Goal: Task Accomplishment & Management: Complete application form

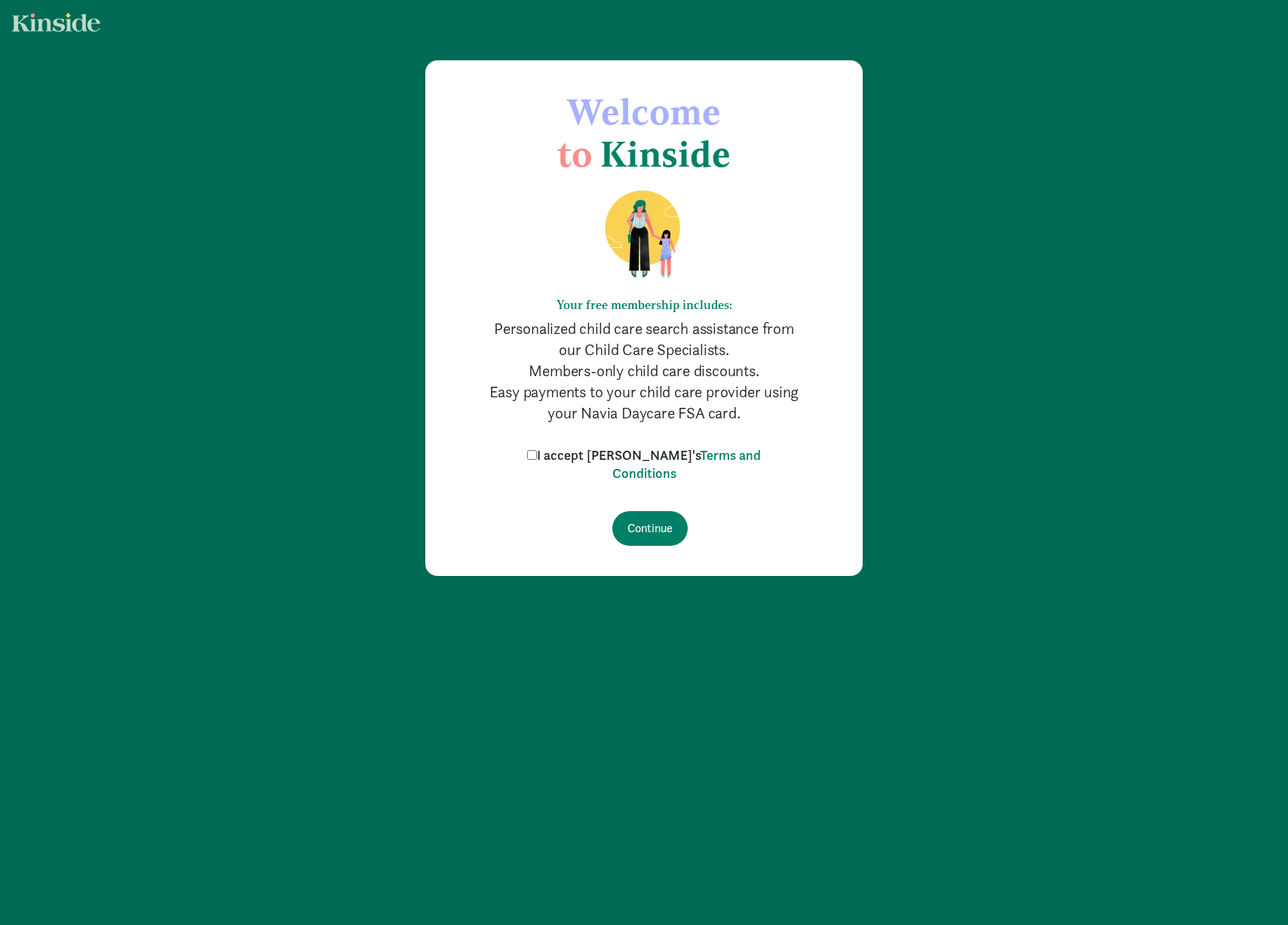
click at [537, 454] on input "I accept [PERSON_NAME]'s Terms and Conditions" at bounding box center [532, 454] width 10 height 10
checkbox input "true"
click at [635, 522] on input "Continue" at bounding box center [649, 528] width 75 height 35
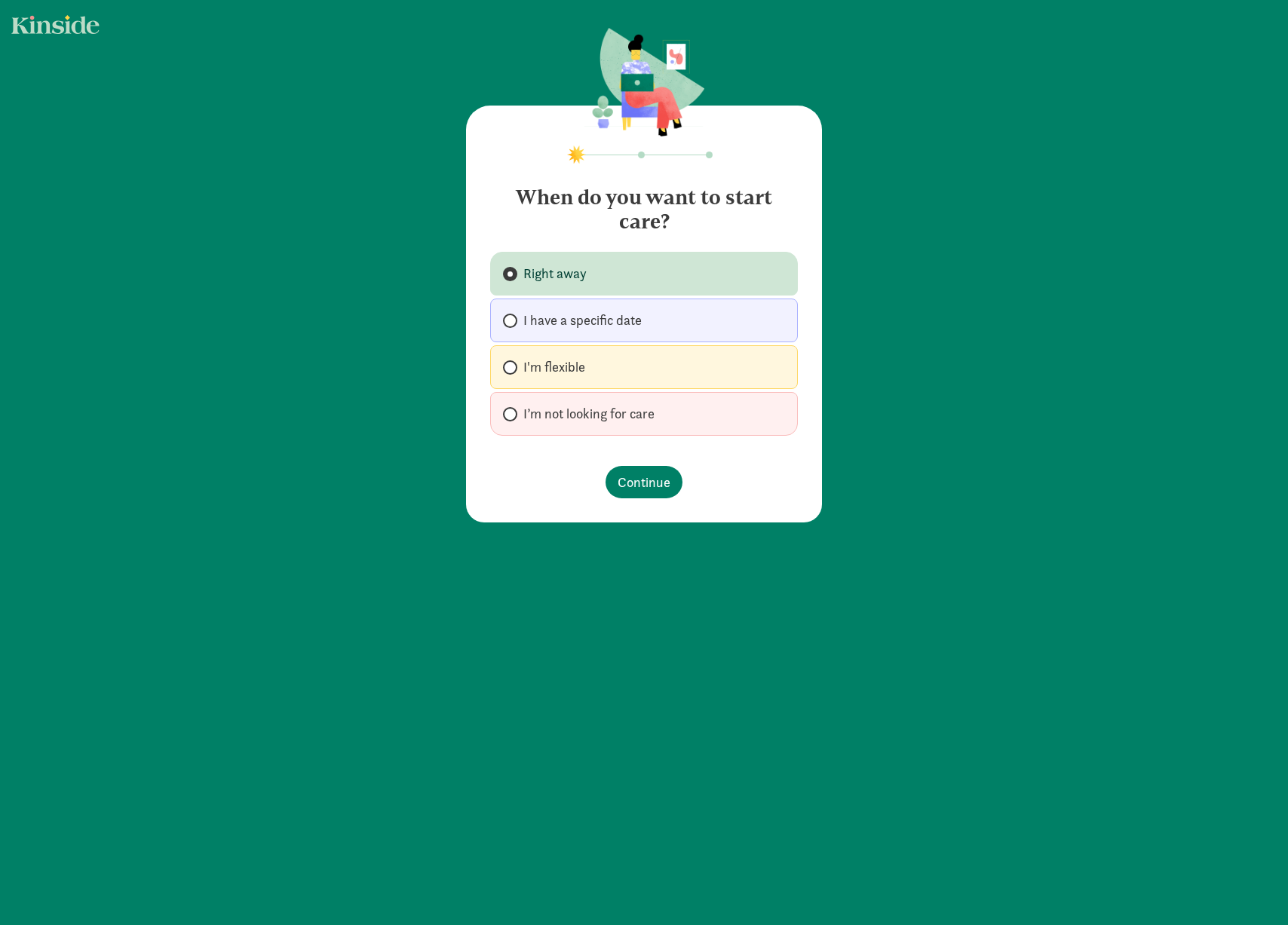
click at [642, 373] on label "I'm flexible" at bounding box center [644, 367] width 308 height 44
click at [513, 372] on input "I'm flexible" at bounding box center [507, 367] width 10 height 10
radio input "true"
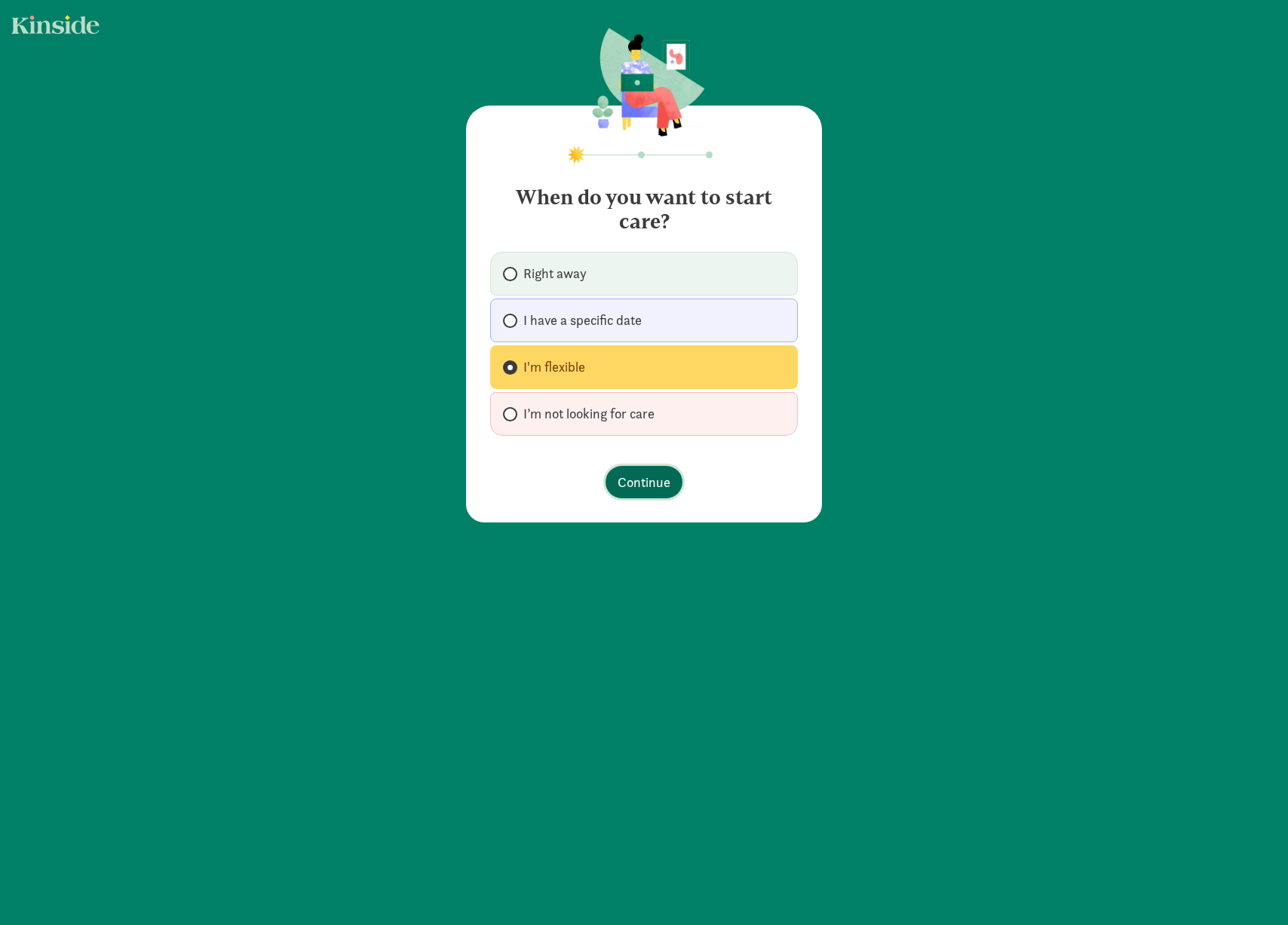
click at [639, 477] on span "Continue" at bounding box center [644, 481] width 53 height 20
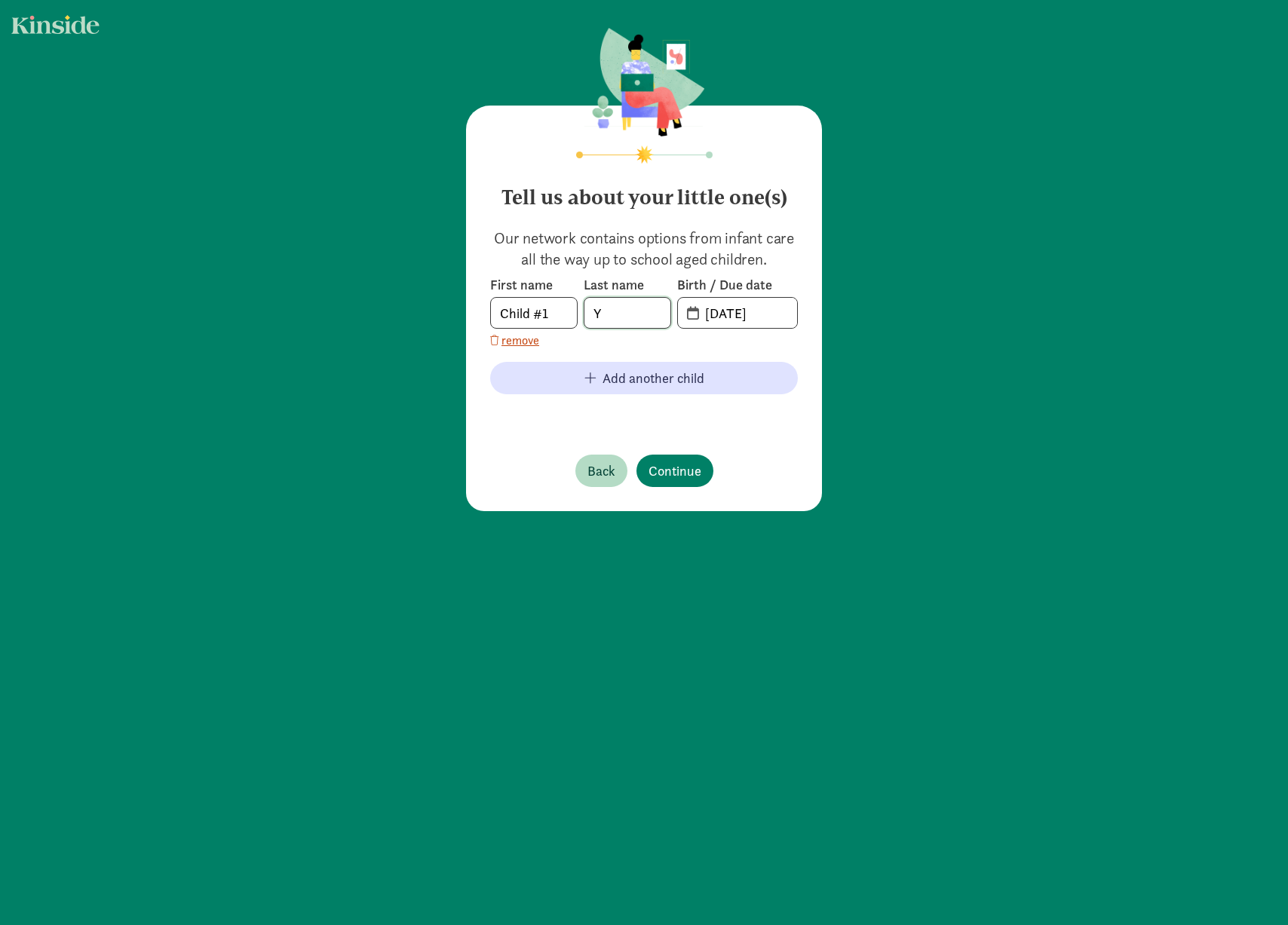
click at [633, 319] on input "Y" at bounding box center [627, 313] width 86 height 30
type input "Yu"
type input "[DATE]"
click at [520, 306] on input "Child #1" at bounding box center [533, 313] width 86 height 30
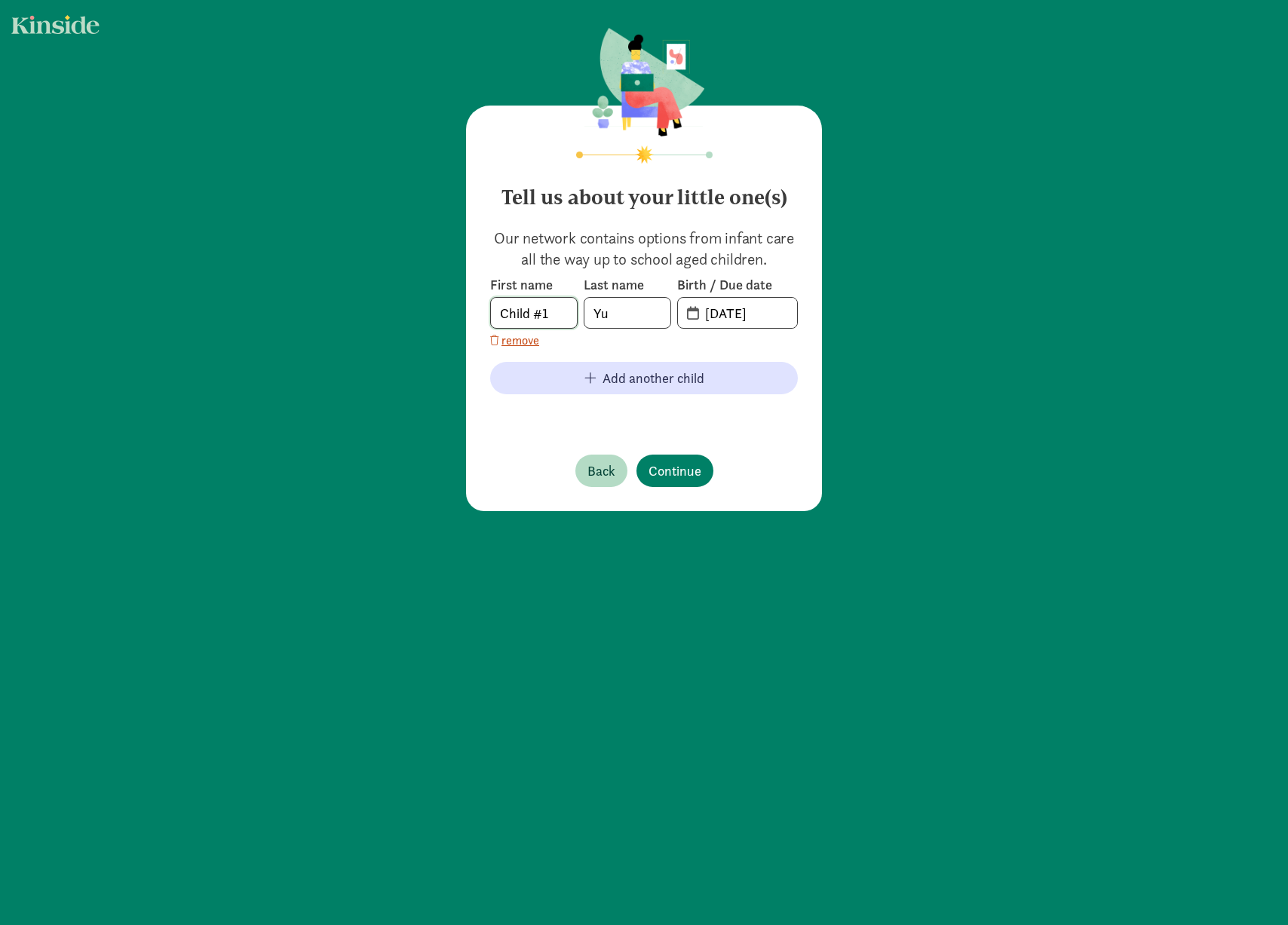
click at [520, 306] on input "Child #1" at bounding box center [533, 313] width 86 height 30
type input "A"
type input "Aiyan"
click at [656, 462] on span "Continue" at bounding box center [675, 470] width 53 height 20
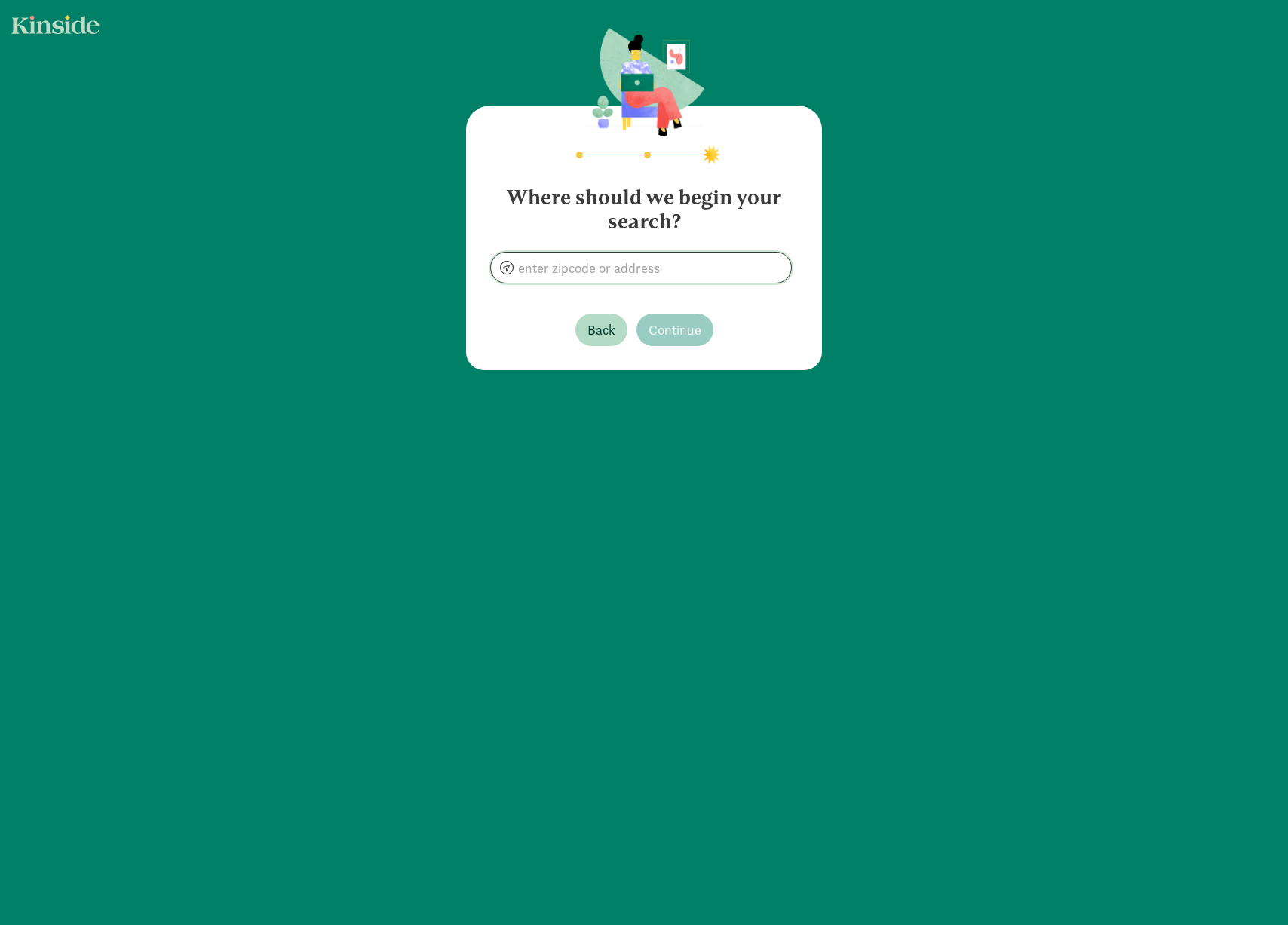
click at [647, 276] on input at bounding box center [641, 268] width 300 height 30
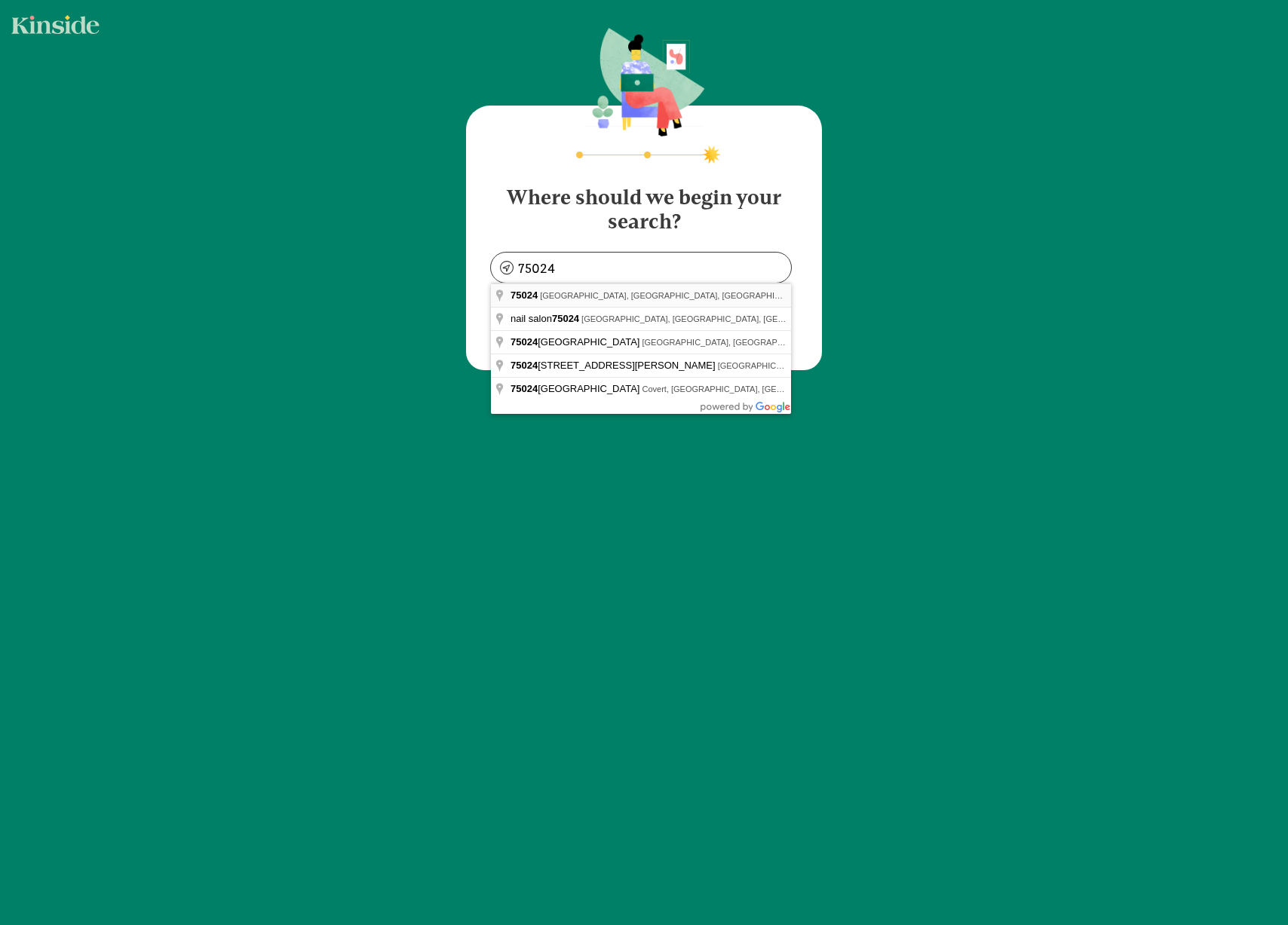
type input "[GEOGRAPHIC_DATA], [GEOGRAPHIC_DATA]"
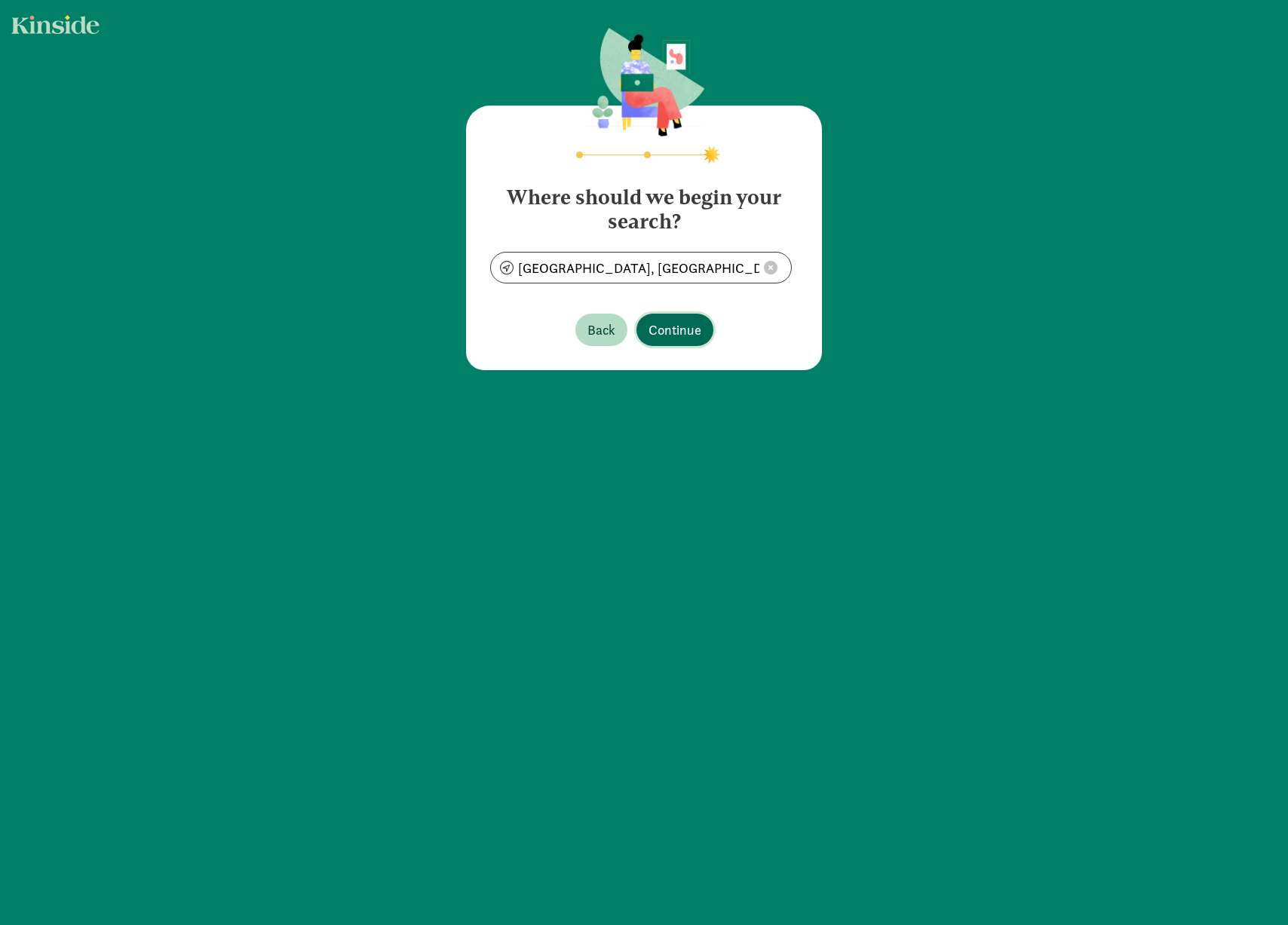
click at [681, 338] on span "Continue" at bounding box center [675, 329] width 53 height 20
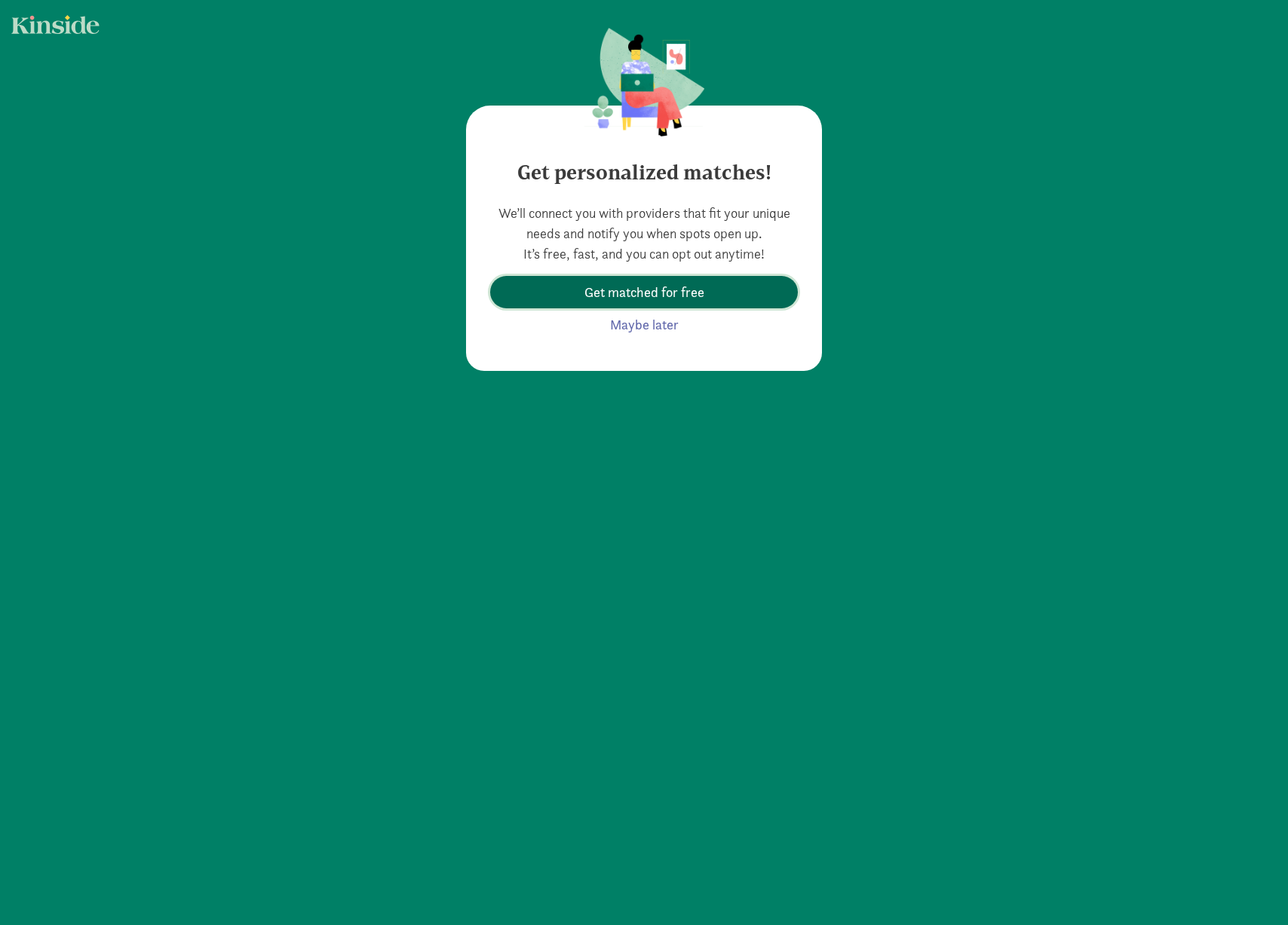
click at [726, 294] on span "Get matched for free" at bounding box center [644, 292] width 284 height 20
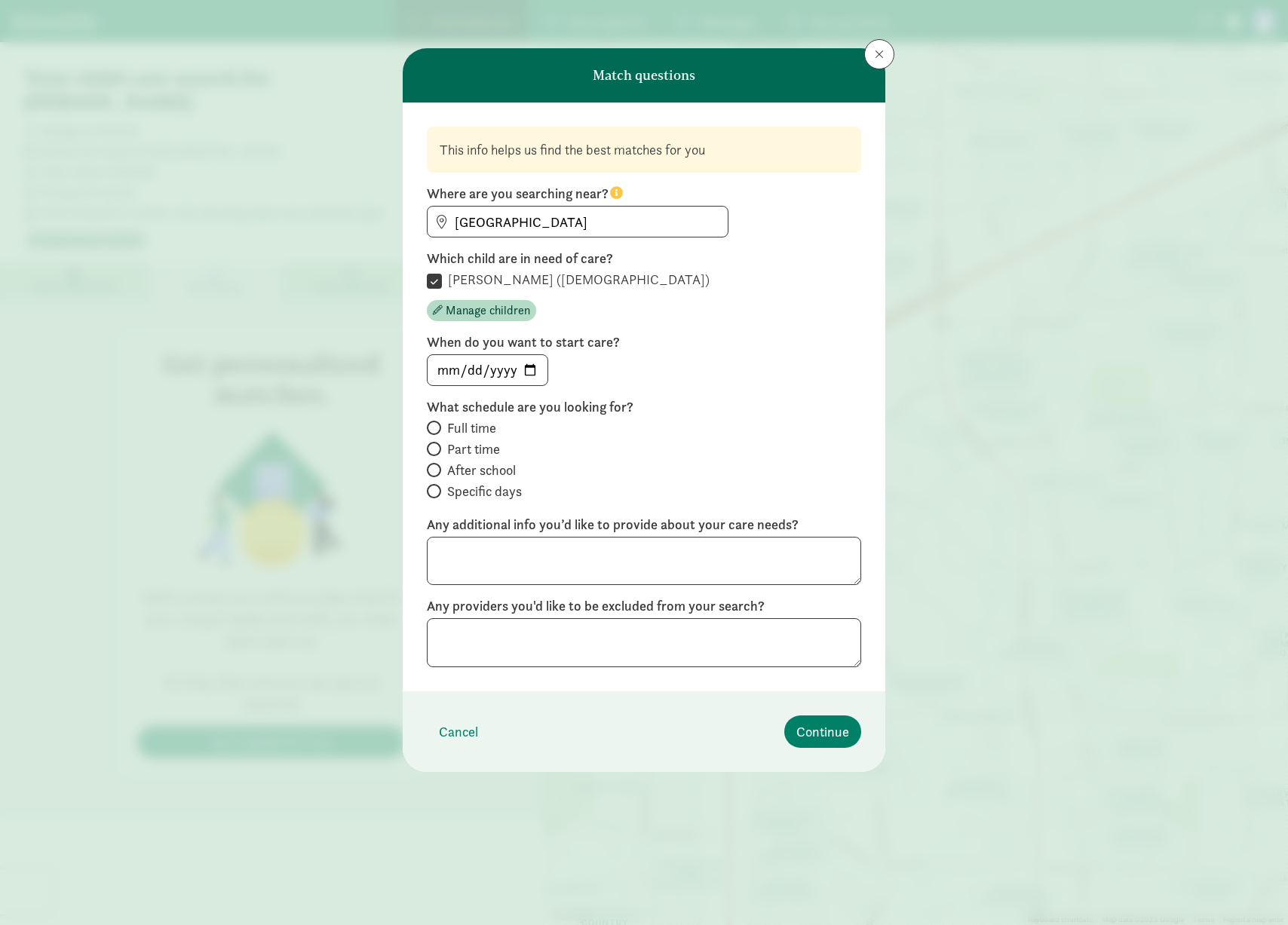
click at [487, 469] on span "After school" at bounding box center [481, 470] width 68 height 18
click at [437, 469] on input "After school" at bounding box center [432, 469] width 10 height 10
radio input "true"
click at [538, 370] on input "date" at bounding box center [488, 370] width 120 height 30
type input "[DATE]"
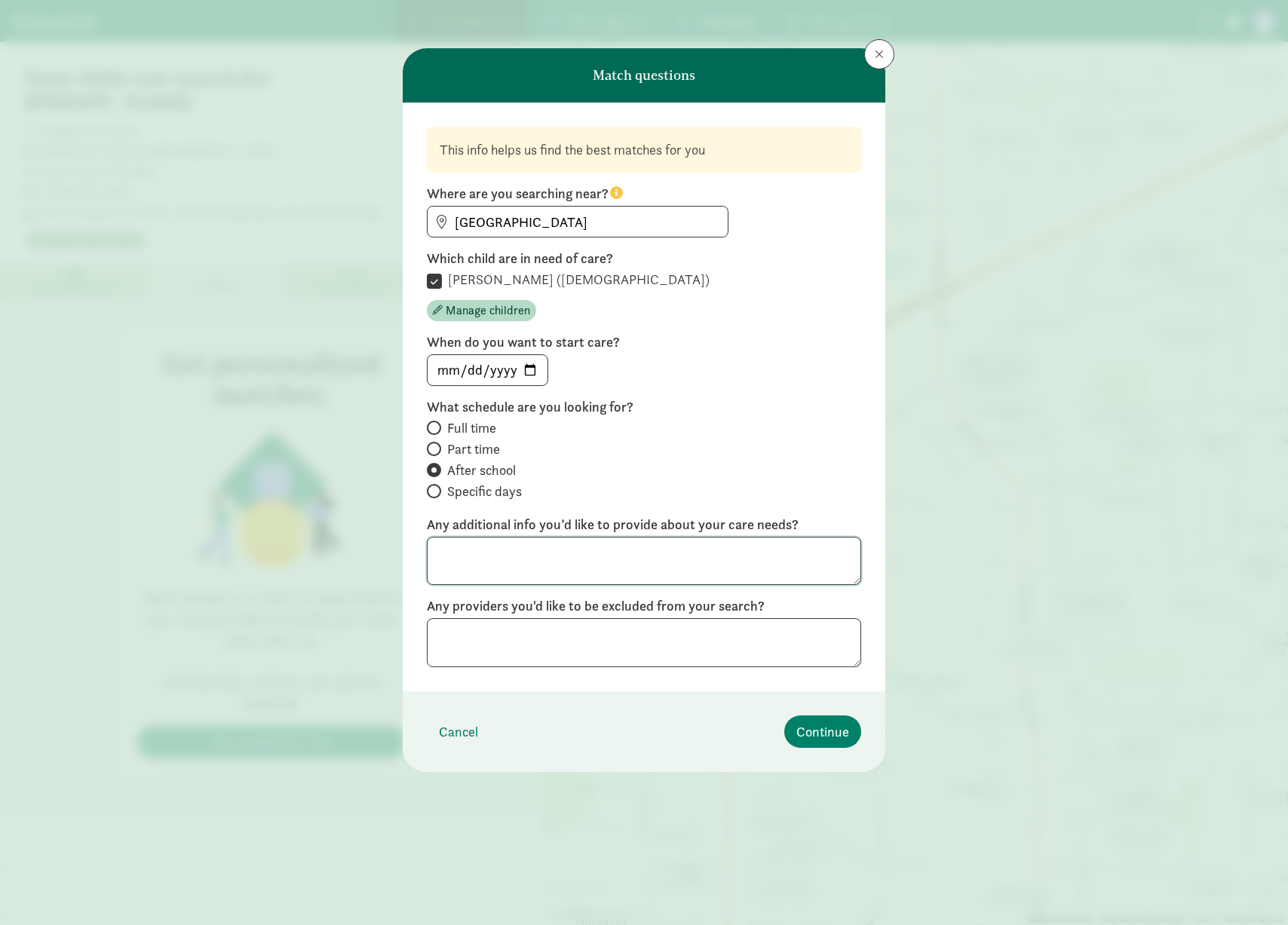
click at [646, 544] on textarea at bounding box center [644, 561] width 435 height 49
click at [832, 735] on span "Continue" at bounding box center [823, 731] width 53 height 20
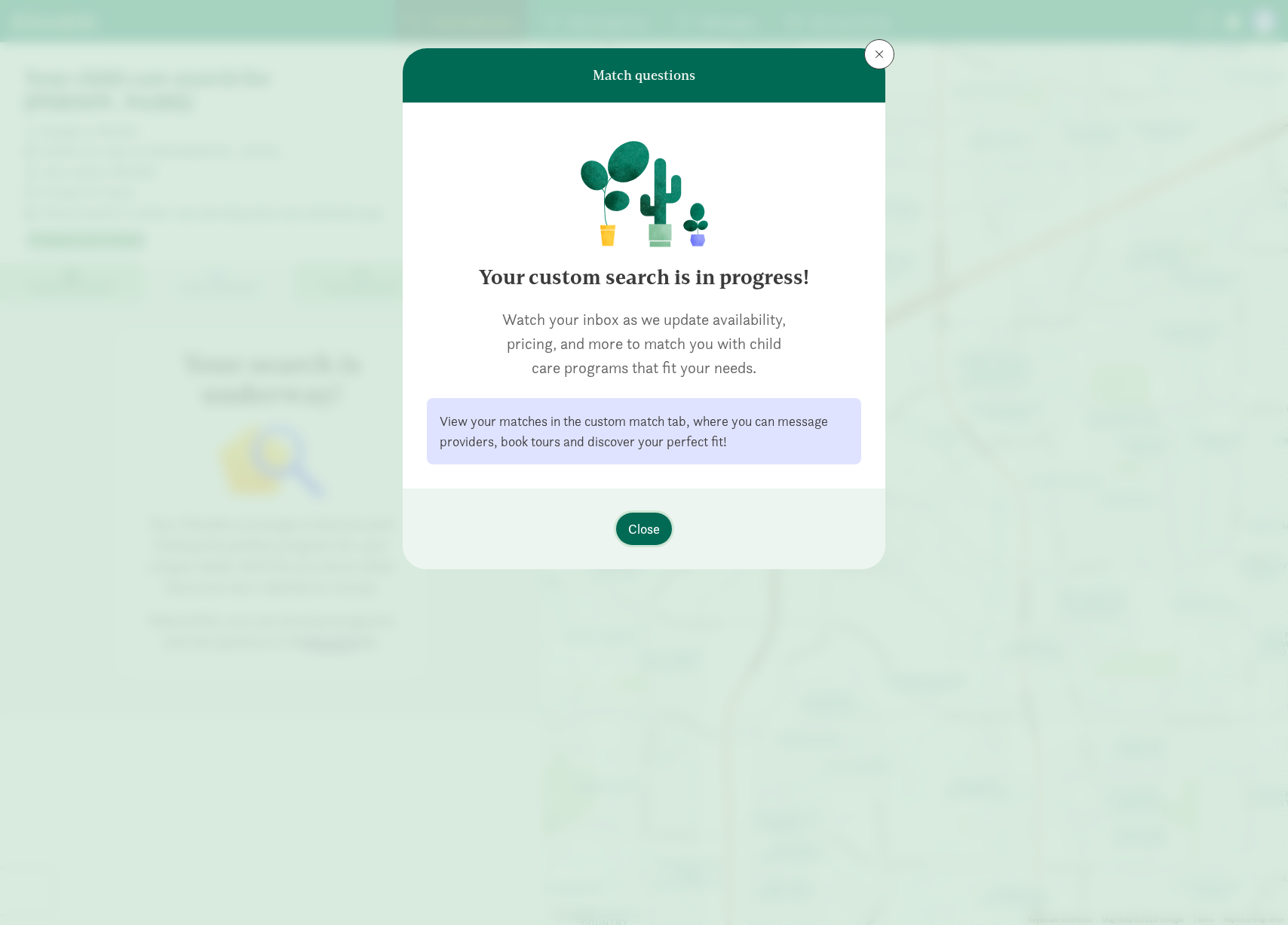
click at [642, 523] on span "Close" at bounding box center [644, 528] width 32 height 20
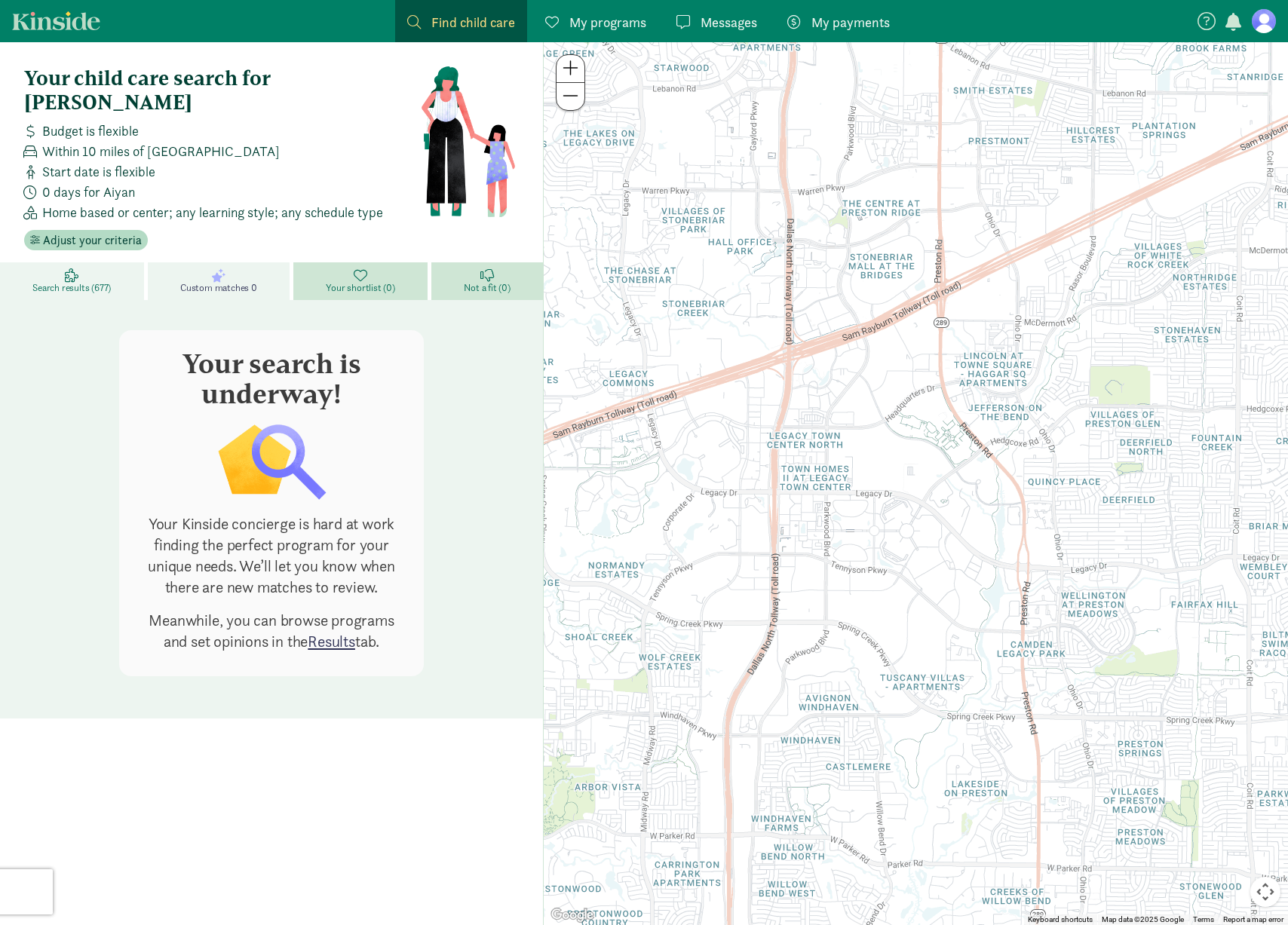
click at [90, 282] on span "Search results (677)" at bounding box center [71, 288] width 78 height 12
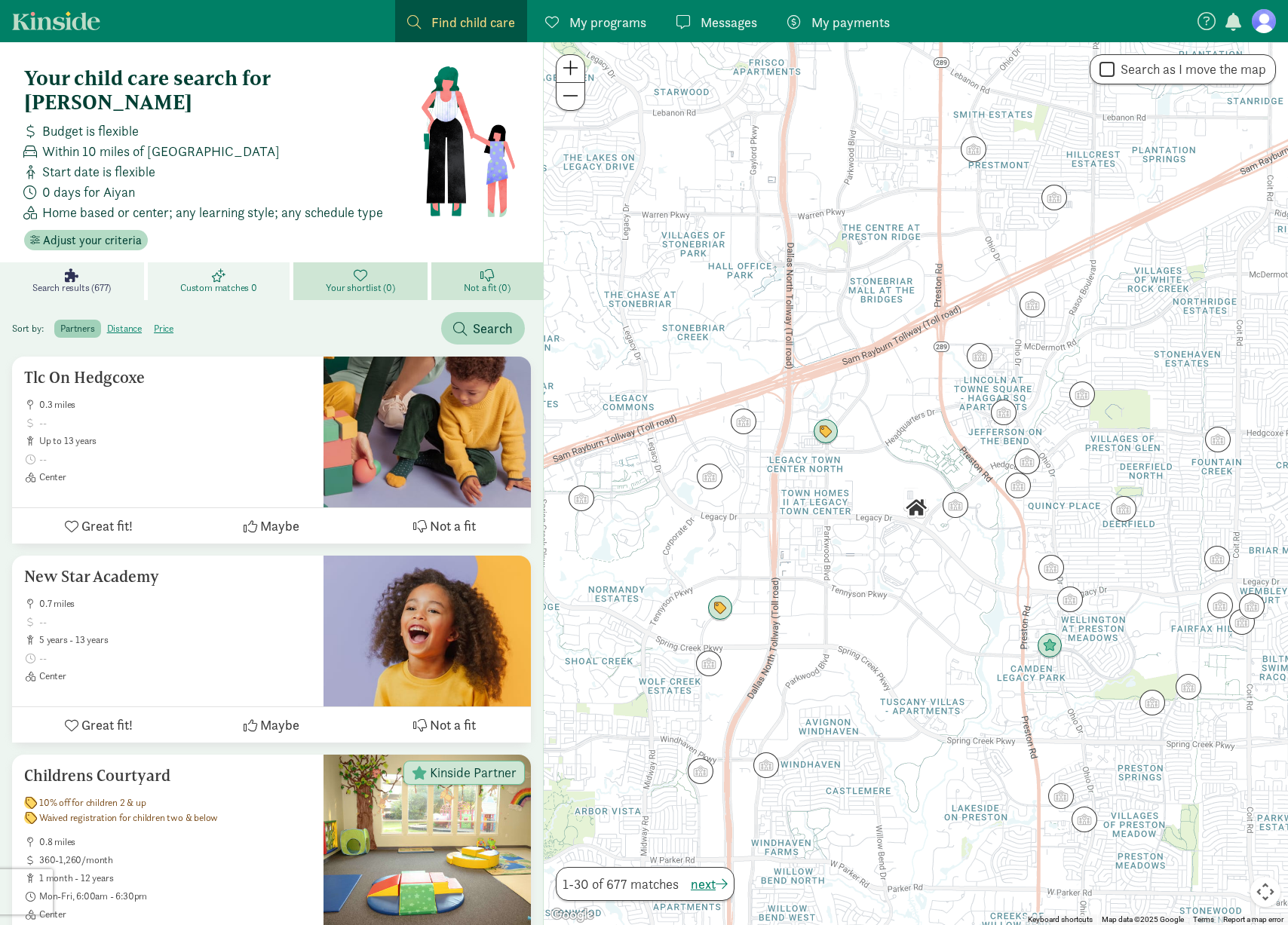
click at [224, 282] on span "Custom matches 0" at bounding box center [218, 288] width 77 height 12
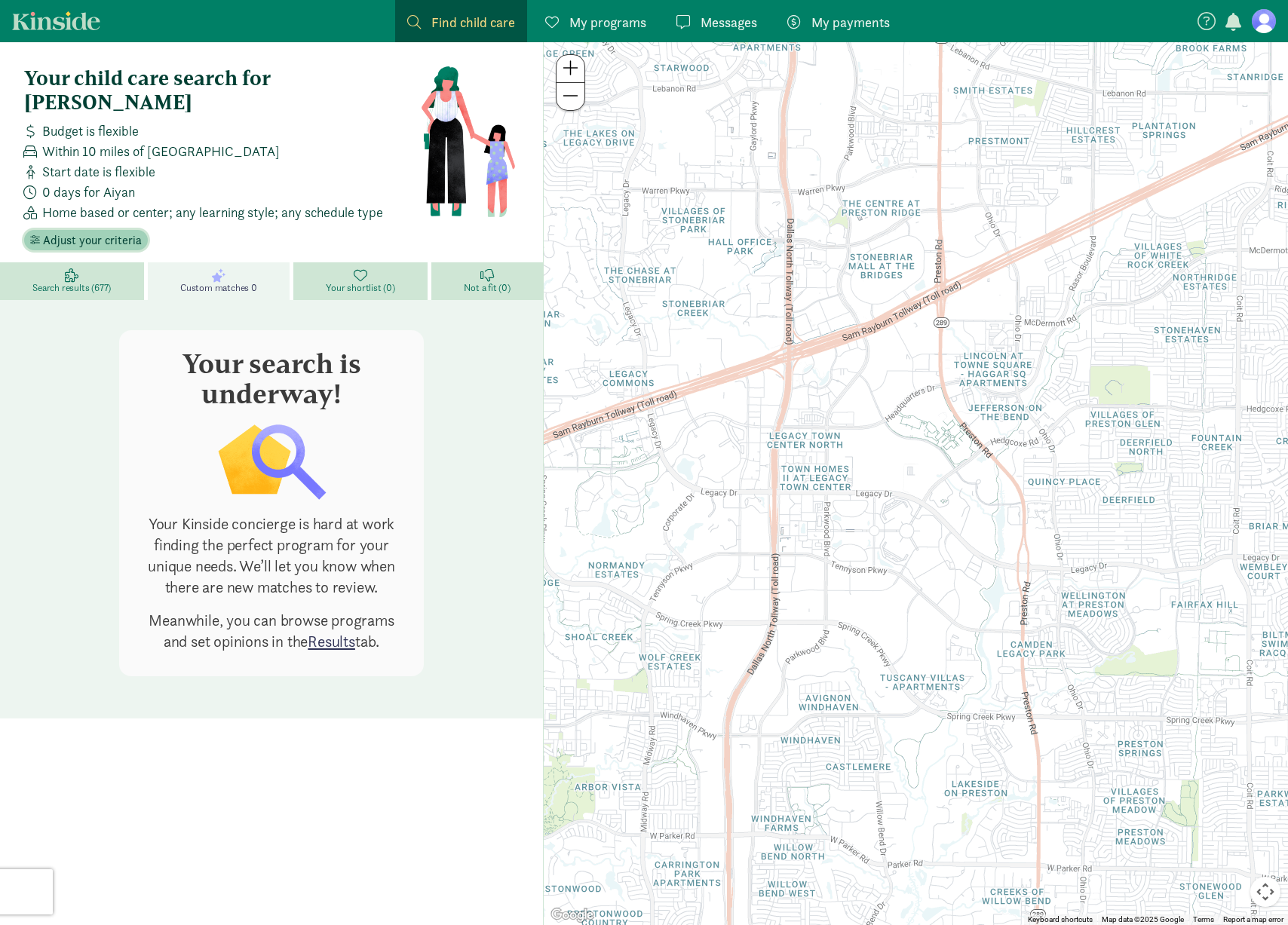
click at [55, 231] on span "Adjust your criteria" at bounding box center [93, 240] width 99 height 18
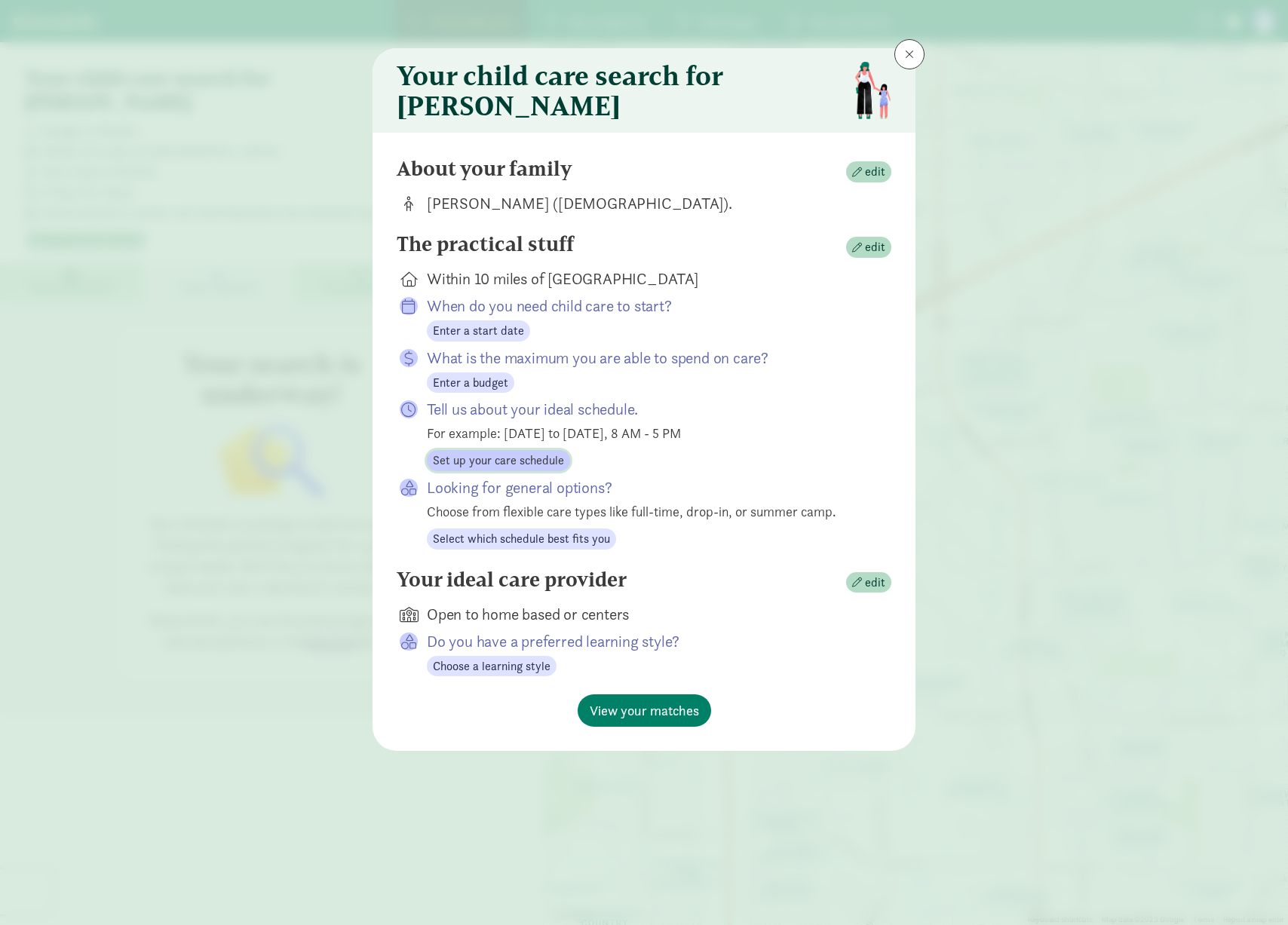
click at [516, 469] on span "Set up your care schedule" at bounding box center [498, 460] width 131 height 18
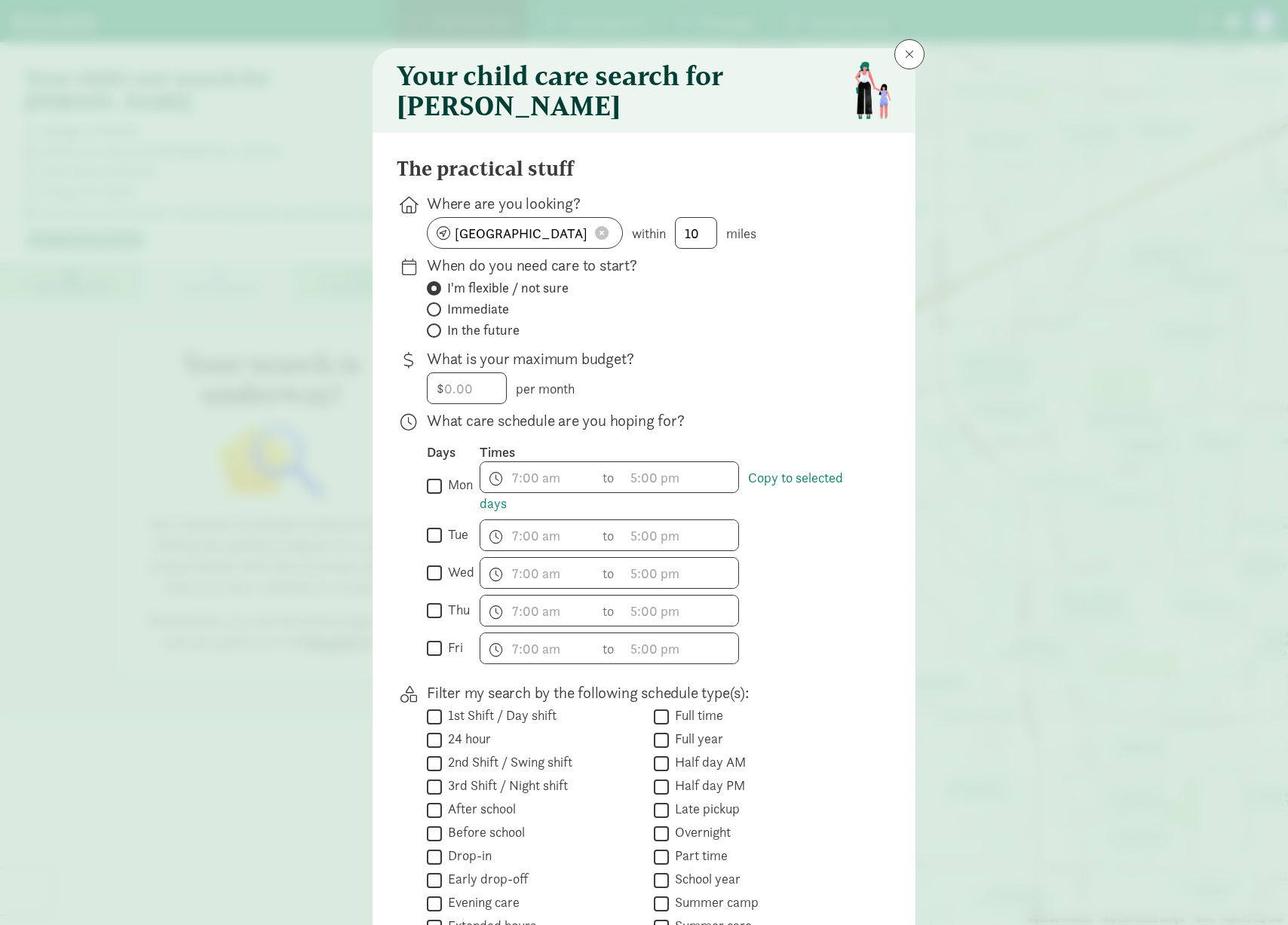
click at [487, 339] on span "In the future" at bounding box center [482, 330] width 72 height 18
click at [437, 335] on input "In the future" at bounding box center [432, 330] width 10 height 10
radio input "true"
radio input "false"
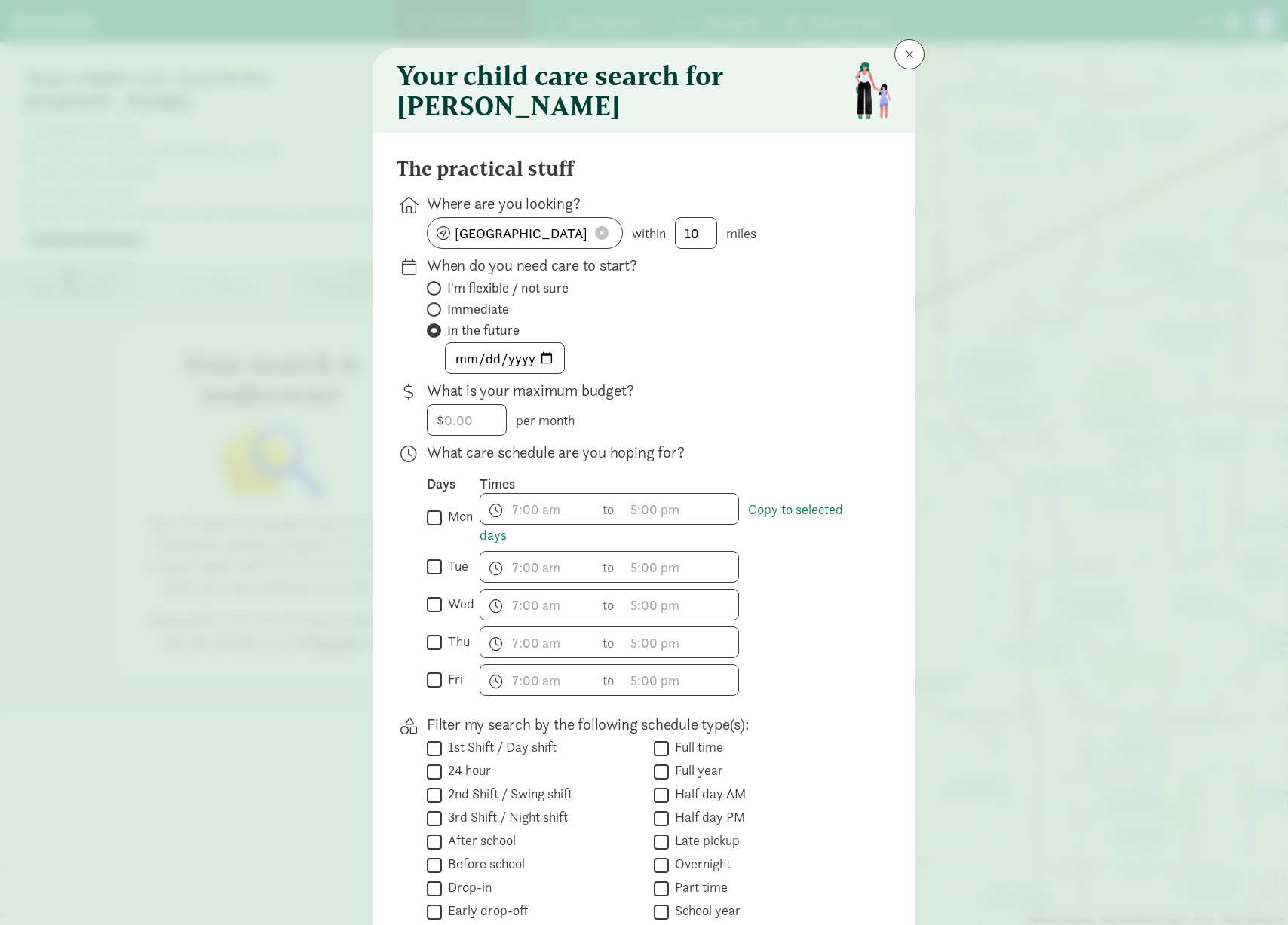
click at [432, 528] on input "mon" at bounding box center [435, 517] width 15 height 20
checkbox input "true"
click at [438, 577] on input "tue" at bounding box center [435, 567] width 15 height 20
checkbox input "true"
click at [432, 653] on input "thu" at bounding box center [435, 642] width 15 height 20
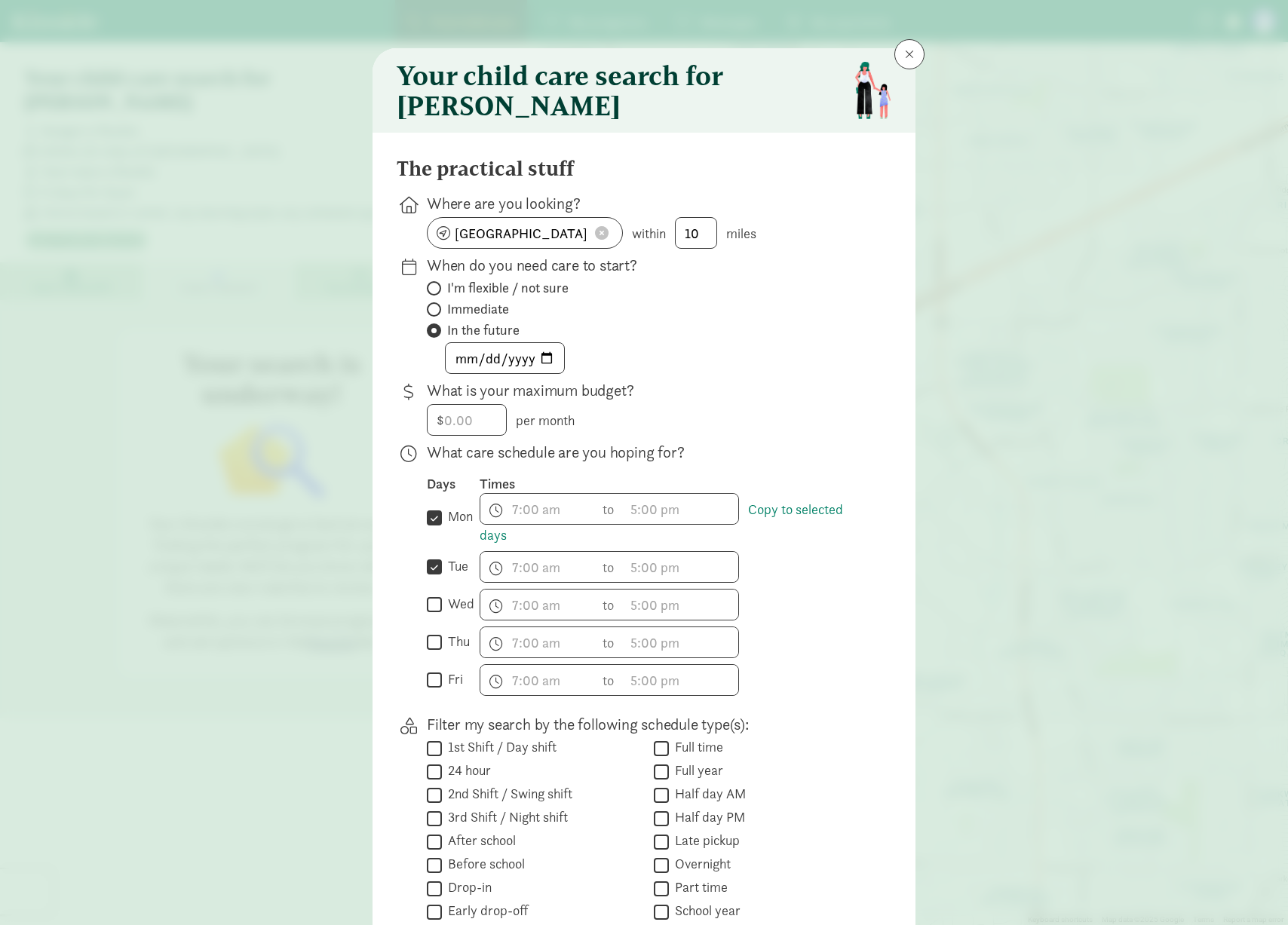
checkbox input "true"
click at [438, 691] on input "fri" at bounding box center [435, 680] width 15 height 20
checkbox input "true"
click at [555, 518] on span "h 12 1 2 3 4 5 6 7 8 9 10 11 mm 00 15 30 45 a am pm" at bounding box center [537, 509] width 115 height 30
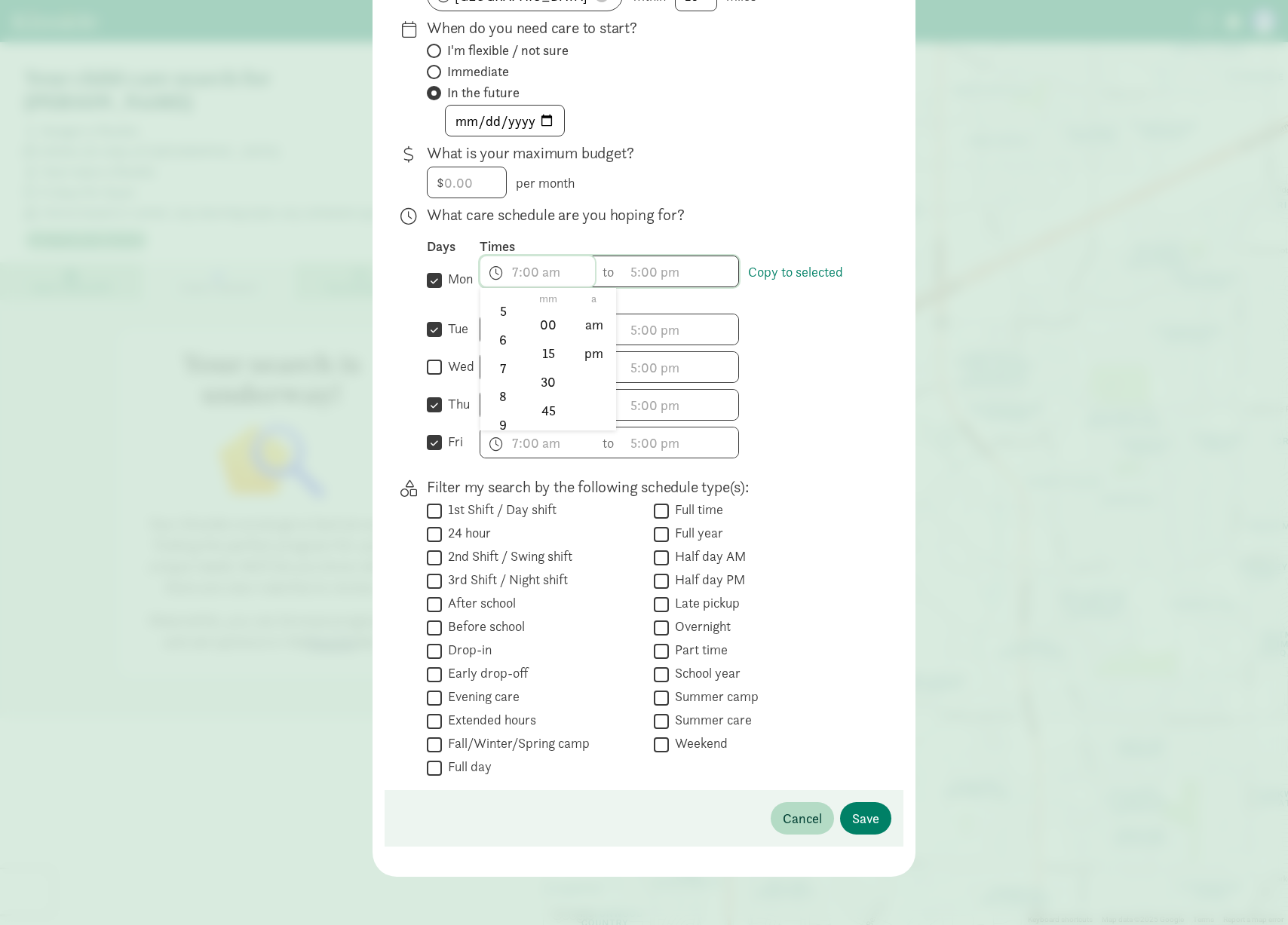
scroll to position [158, 0]
click at [498, 315] on li "5" at bounding box center [502, 310] width 45 height 29
click at [593, 349] on li "pm" at bounding box center [594, 353] width 45 height 29
click at [504, 338] on li "6" at bounding box center [502, 338] width 45 height 29
type input "6:mm pm"
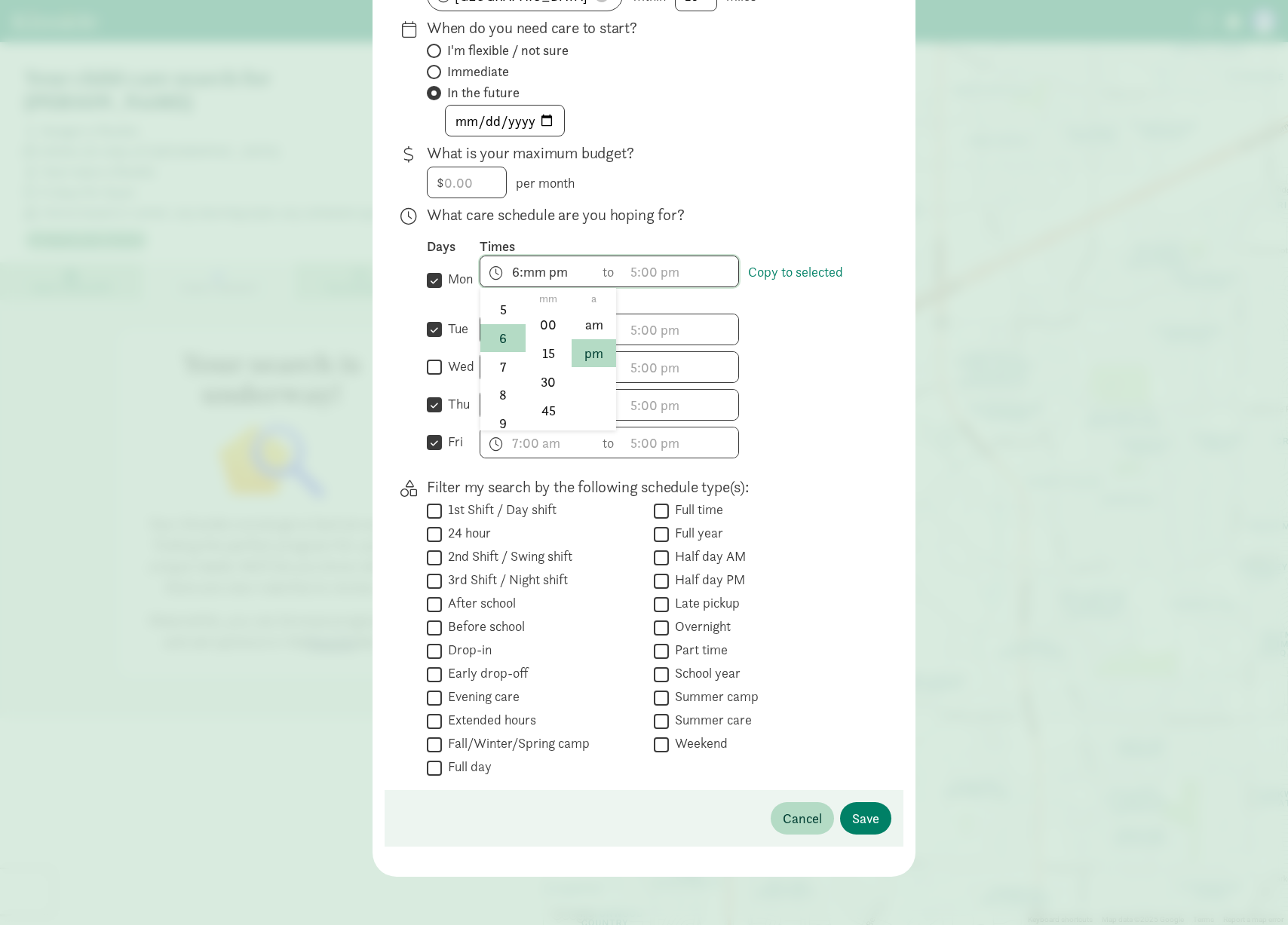
click at [589, 352] on li "pm" at bounding box center [594, 353] width 45 height 29
click at [360, 557] on div at bounding box center [644, 225] width 1288 height 925
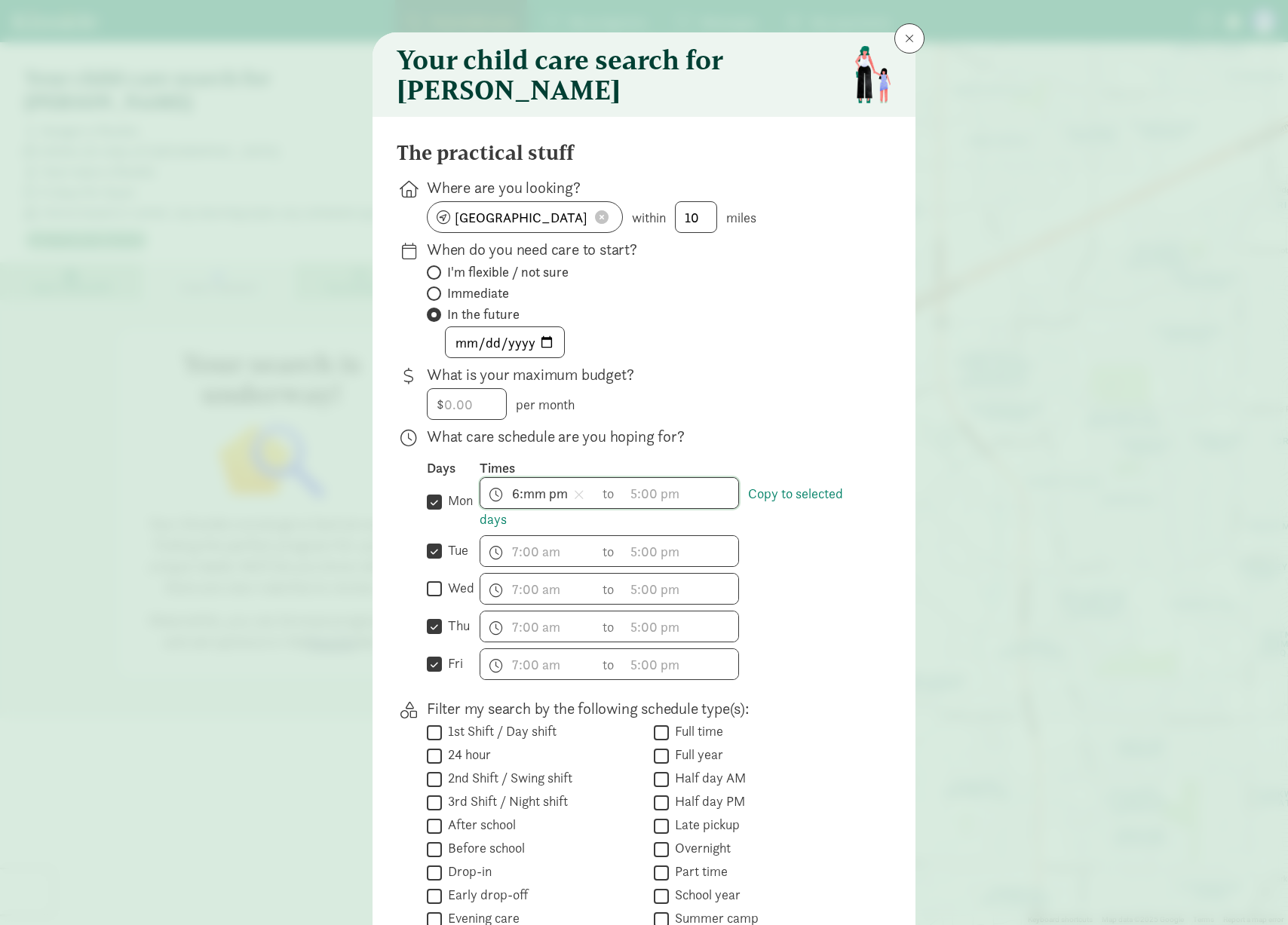
scroll to position [0, 0]
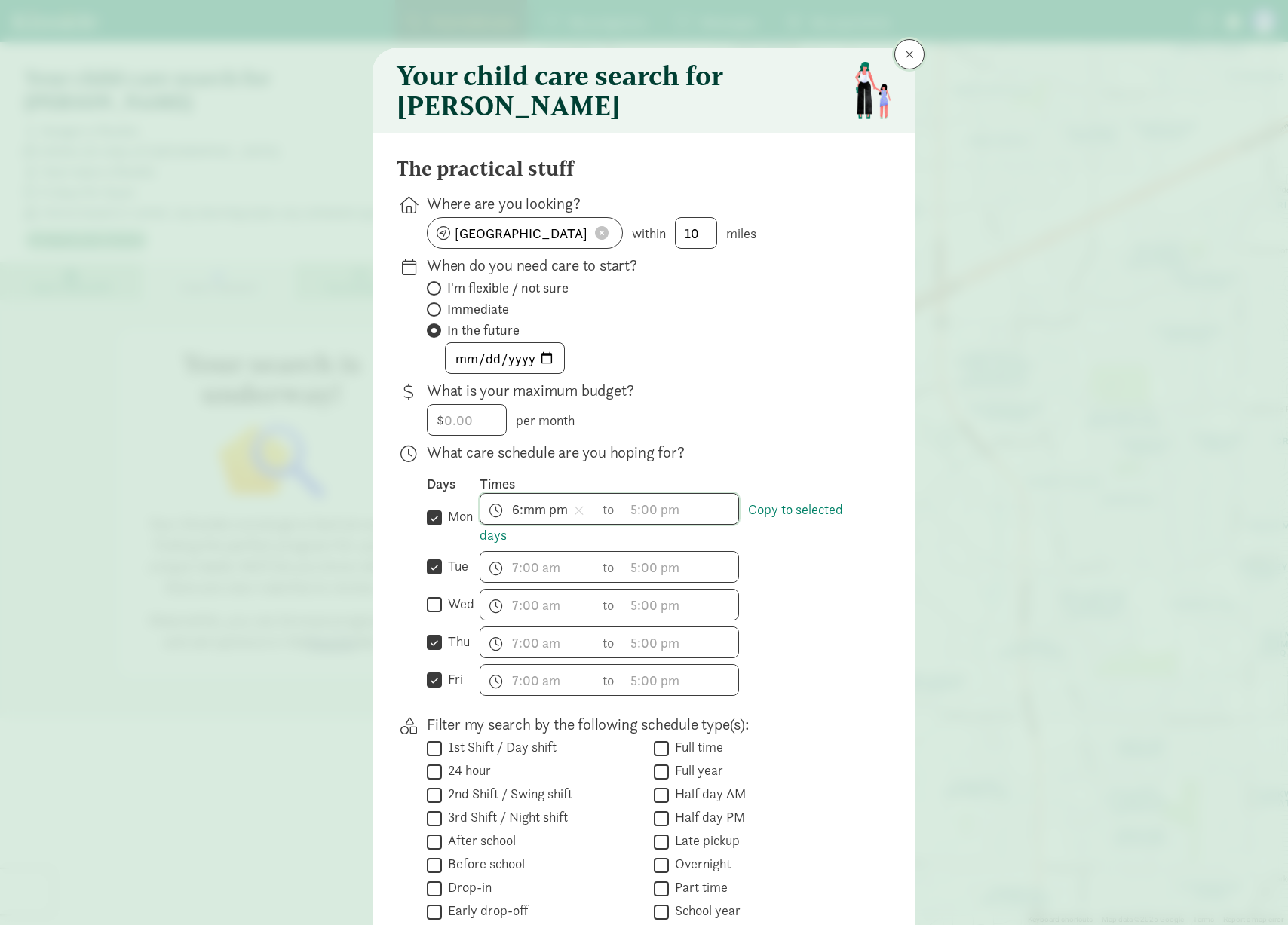
click at [915, 52] on button at bounding box center [909, 55] width 30 height 30
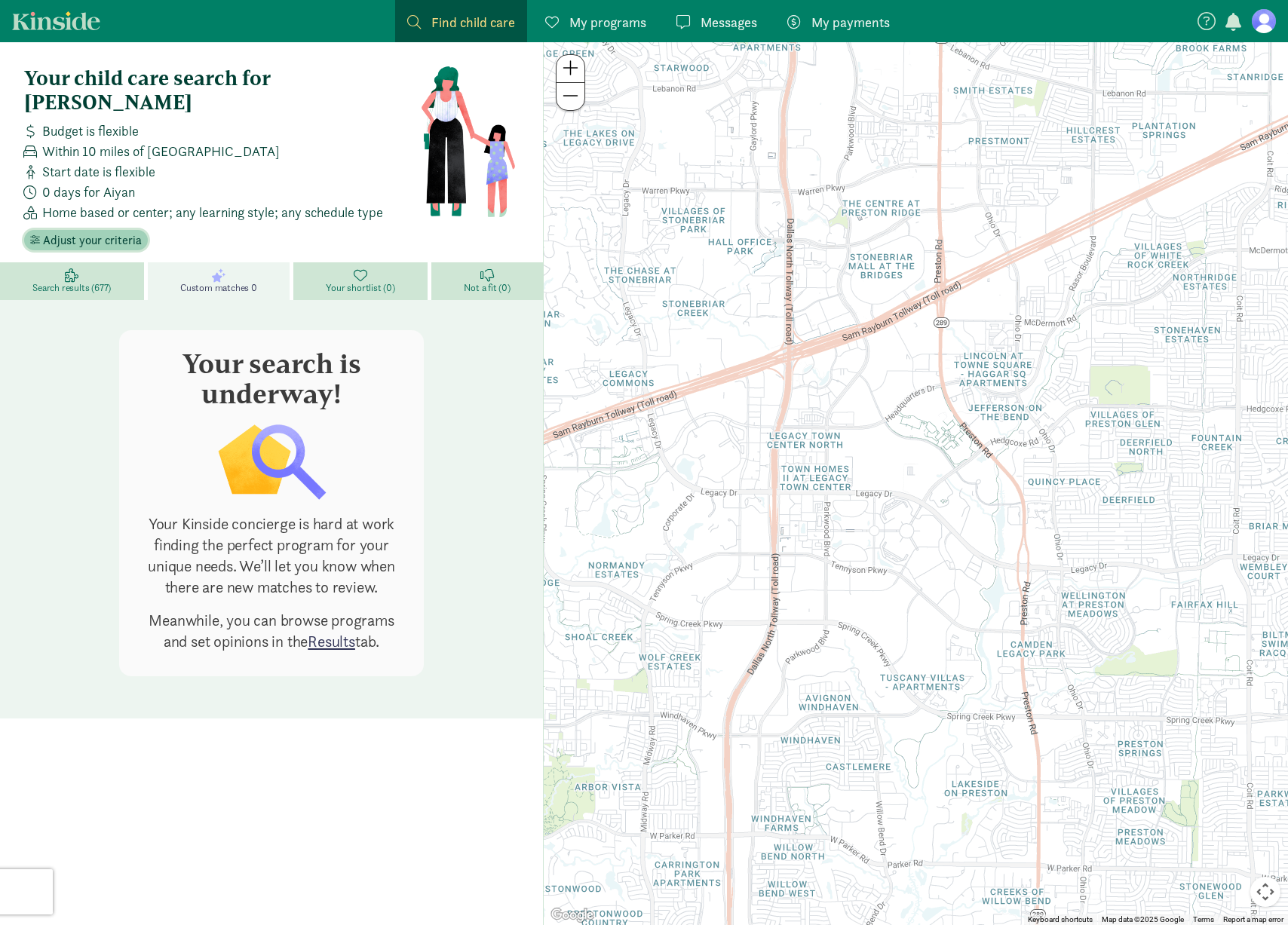
click at [91, 231] on span "Adjust your criteria" at bounding box center [93, 240] width 99 height 18
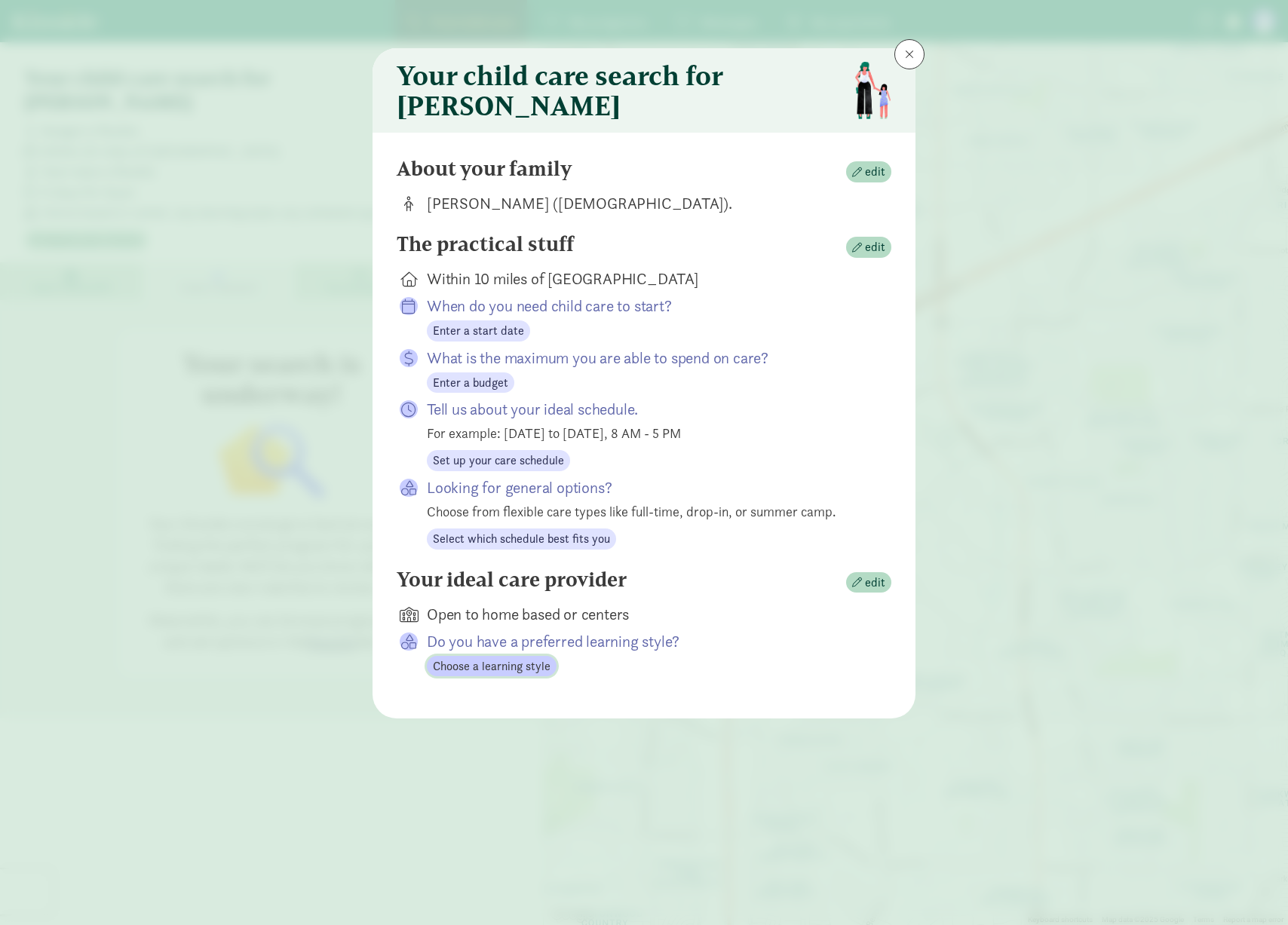
click at [499, 676] on span "Choose a learning style" at bounding box center [492, 666] width 118 height 18
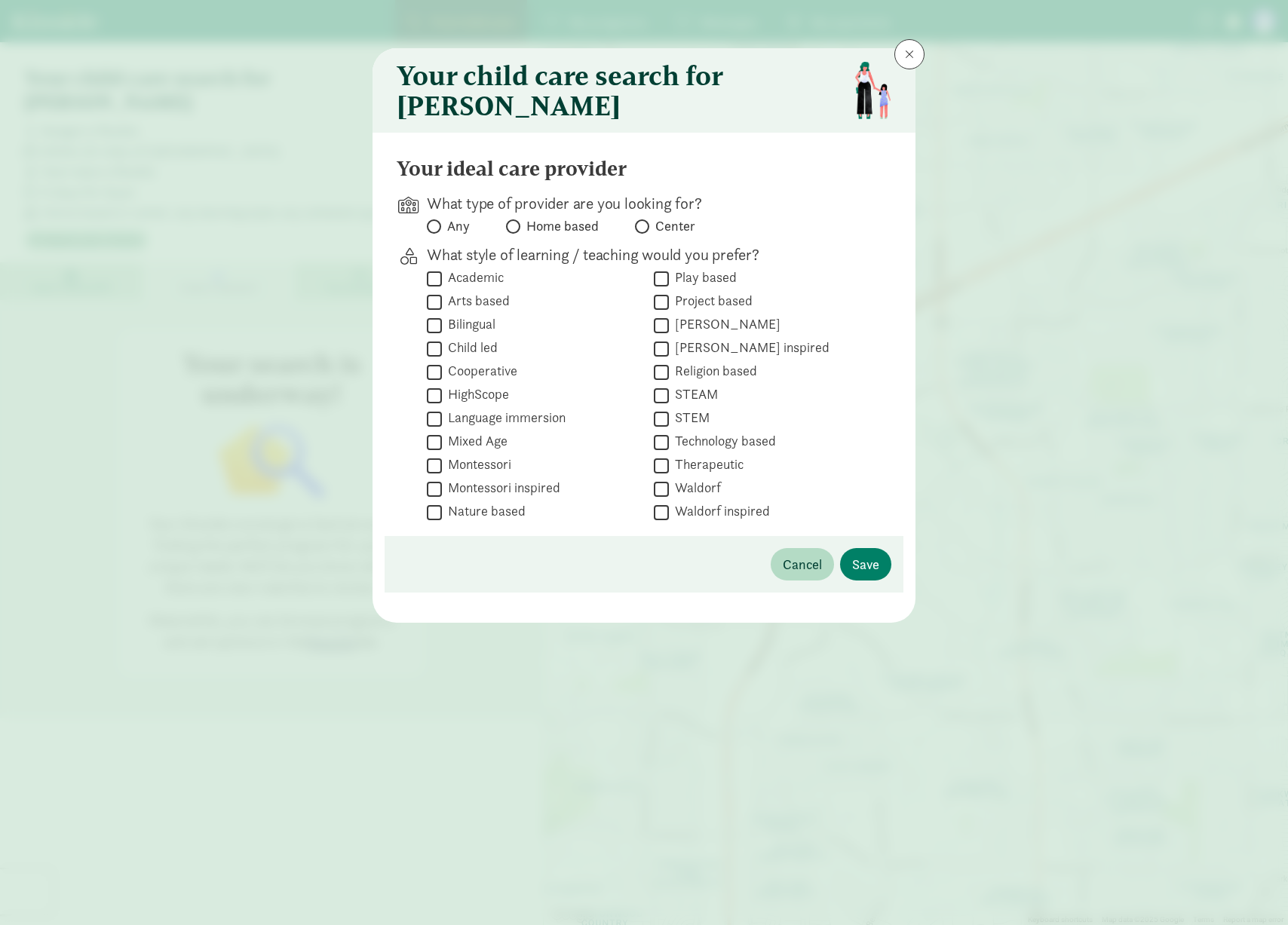
click at [517, 234] on span at bounding box center [513, 226] width 14 height 14
click at [516, 231] on input "Home based" at bounding box center [510, 226] width 10 height 10
radio input "true"
click at [922, 55] on button at bounding box center [909, 55] width 30 height 30
